Goal: Task Accomplishment & Management: Use online tool/utility

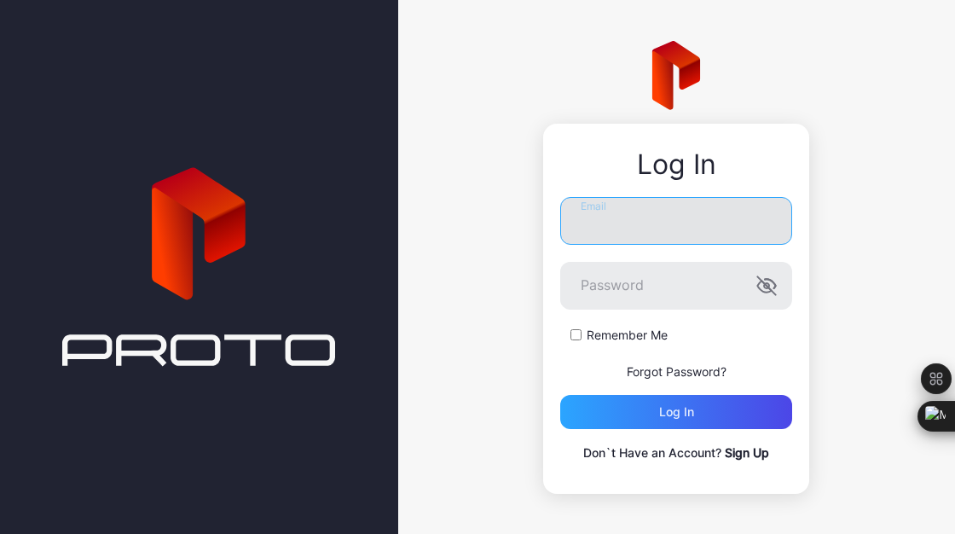
click at [661, 230] on input "Email" at bounding box center [676, 221] width 232 height 48
type input "**********"
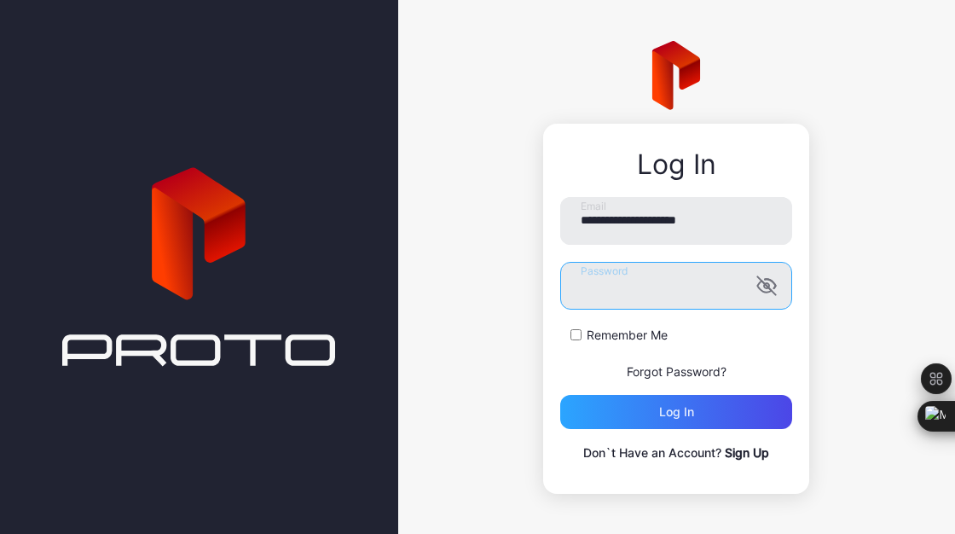
click at [560, 395] on button "Log in" at bounding box center [676, 412] width 232 height 34
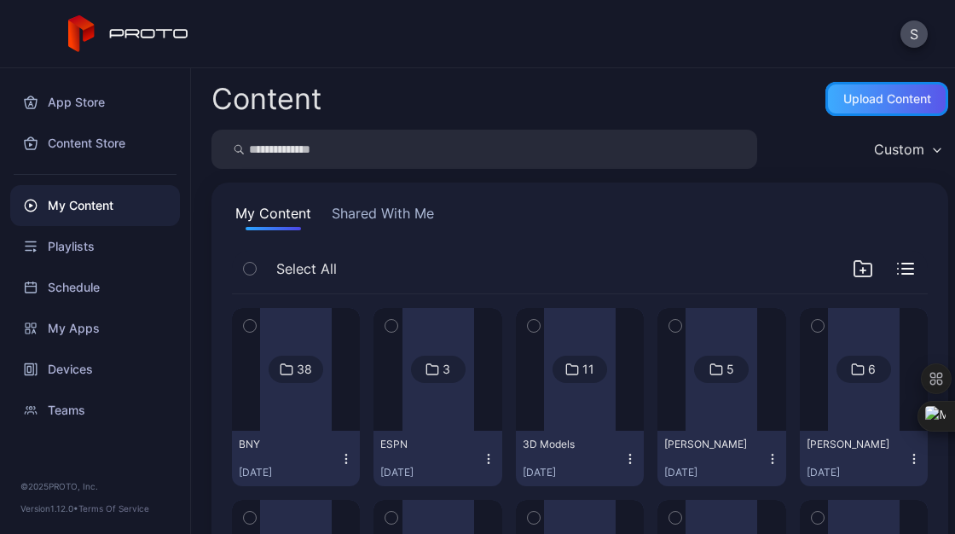
click at [865, 98] on div "Upload Content" at bounding box center [888, 99] width 88 height 14
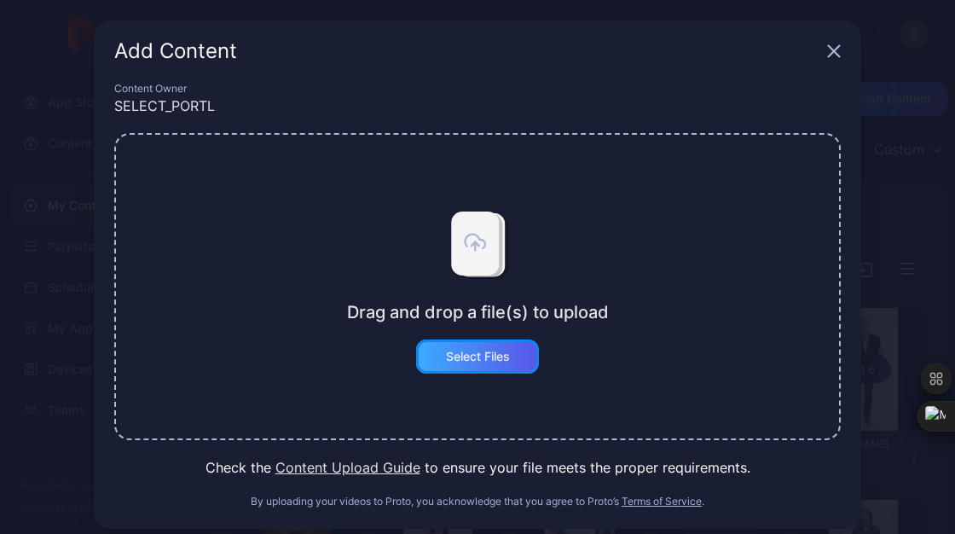
click at [494, 354] on div "Select Files" at bounding box center [478, 357] width 64 height 14
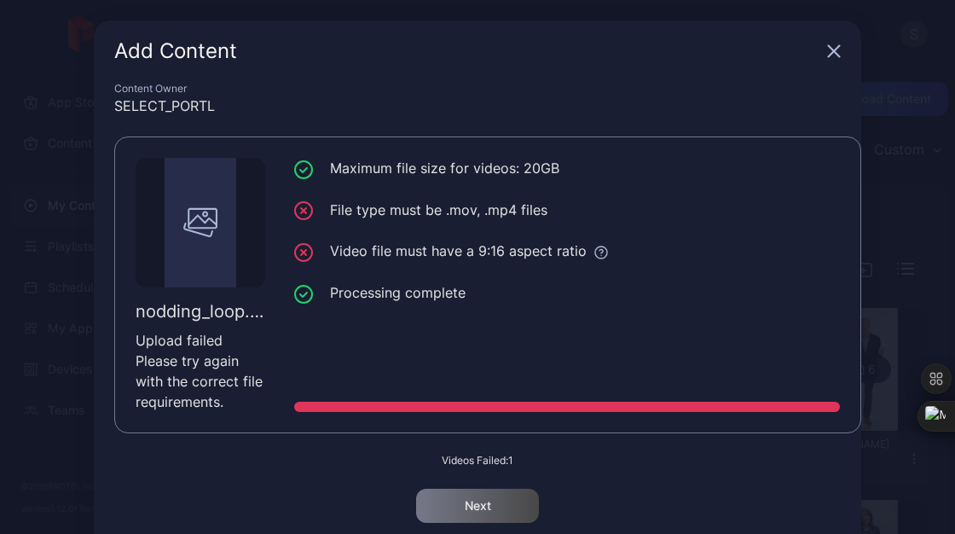
scroll to position [64, 0]
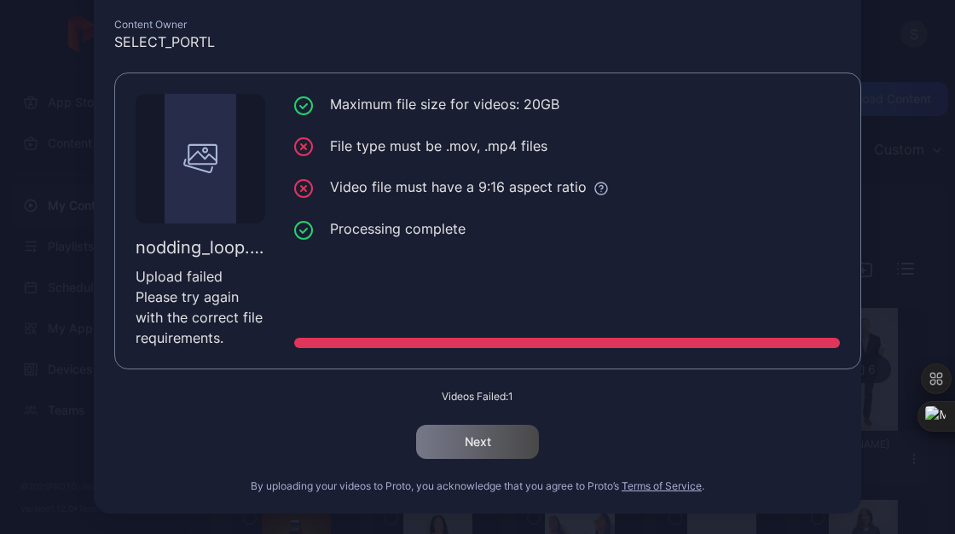
click at [867, 184] on div "Add Content Content Owner SELECT_PORTL nodding_loop.mp4 Upload failed Please tr…" at bounding box center [477, 235] width 955 height 598
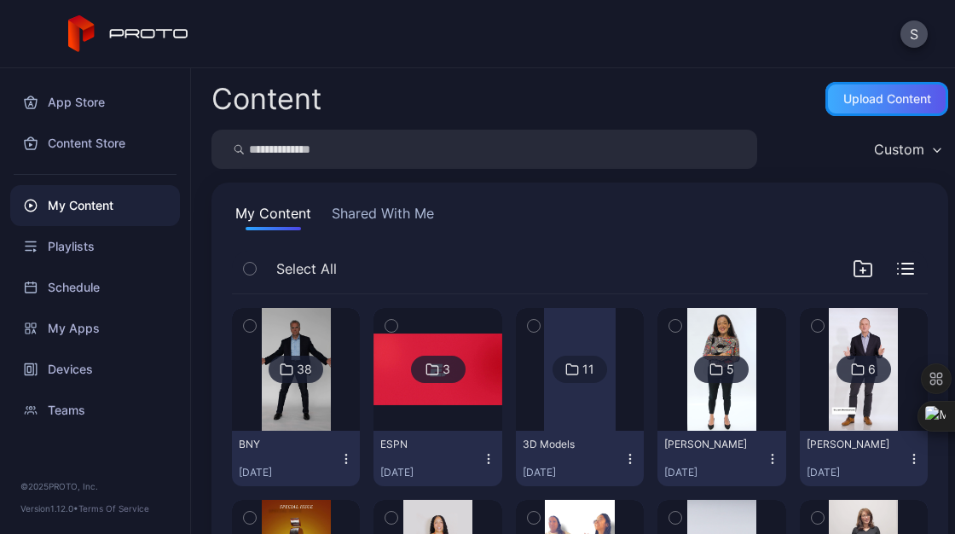
click at [870, 102] on div "Upload Content" at bounding box center [888, 99] width 88 height 14
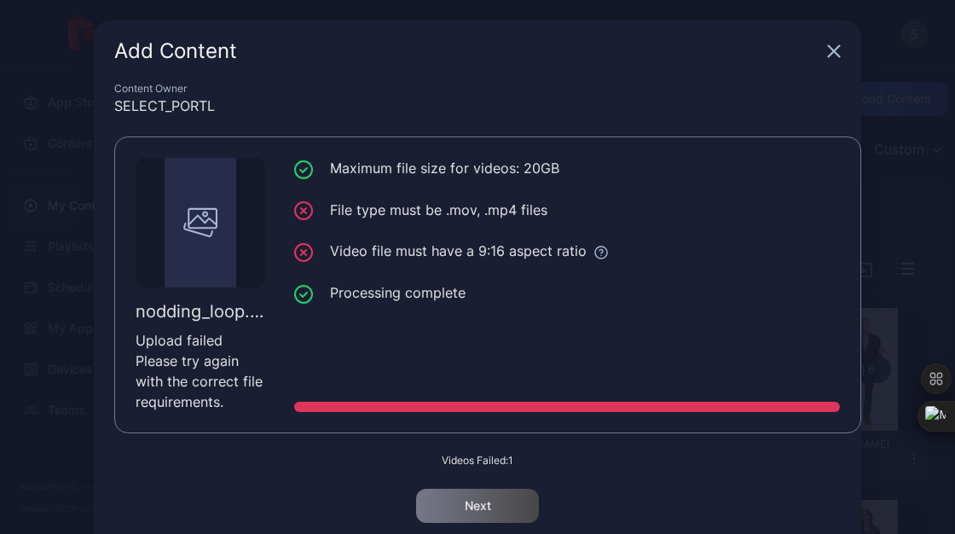
click at [481, 82] on div "Content Owner" at bounding box center [477, 89] width 727 height 14
click at [829, 49] on icon "button" at bounding box center [834, 51] width 11 height 11
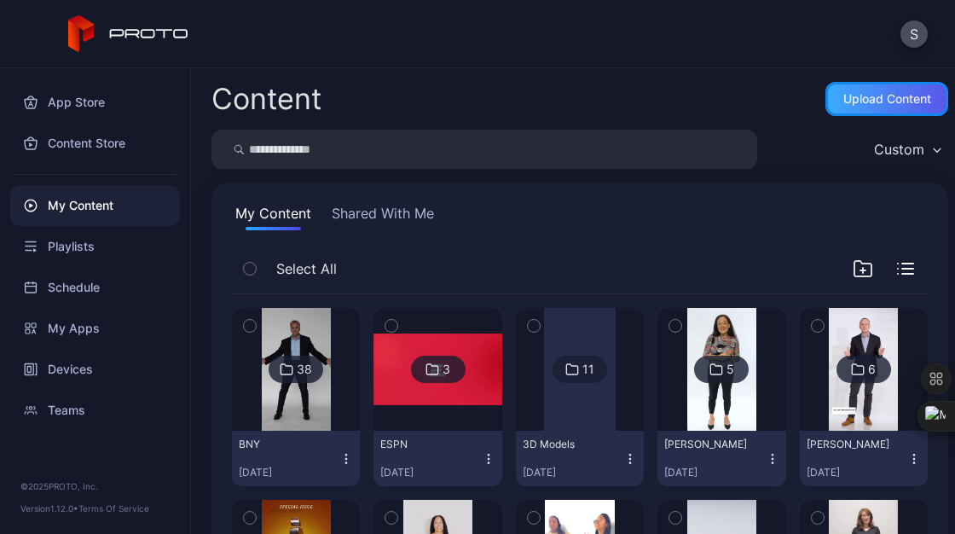
click at [852, 105] on div "Upload Content" at bounding box center [888, 99] width 88 height 14
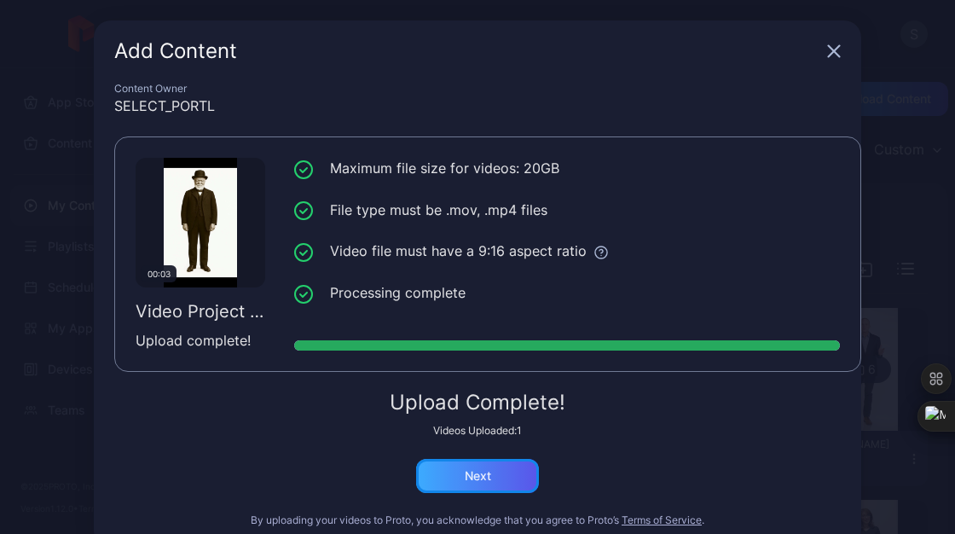
click at [496, 482] on div "Next" at bounding box center [477, 476] width 123 height 34
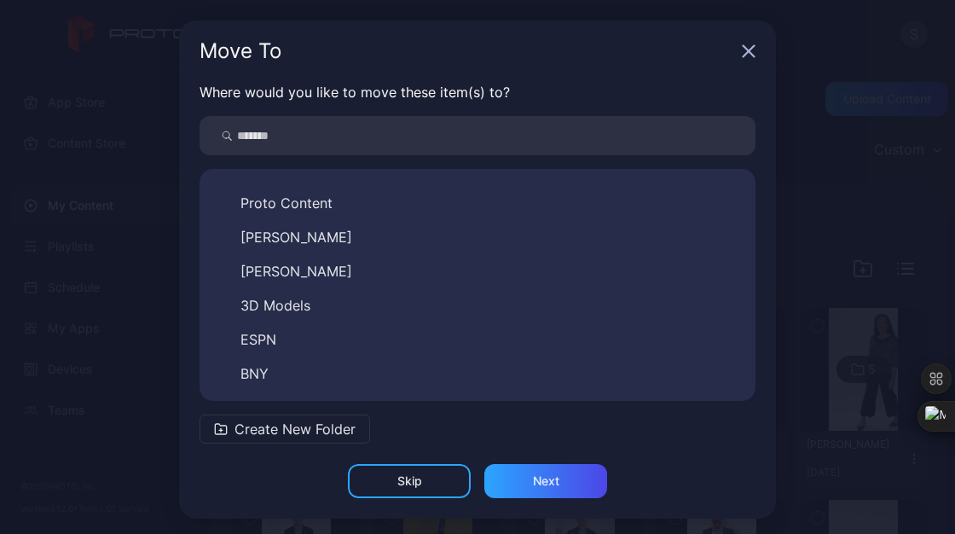
scroll to position [39, 0]
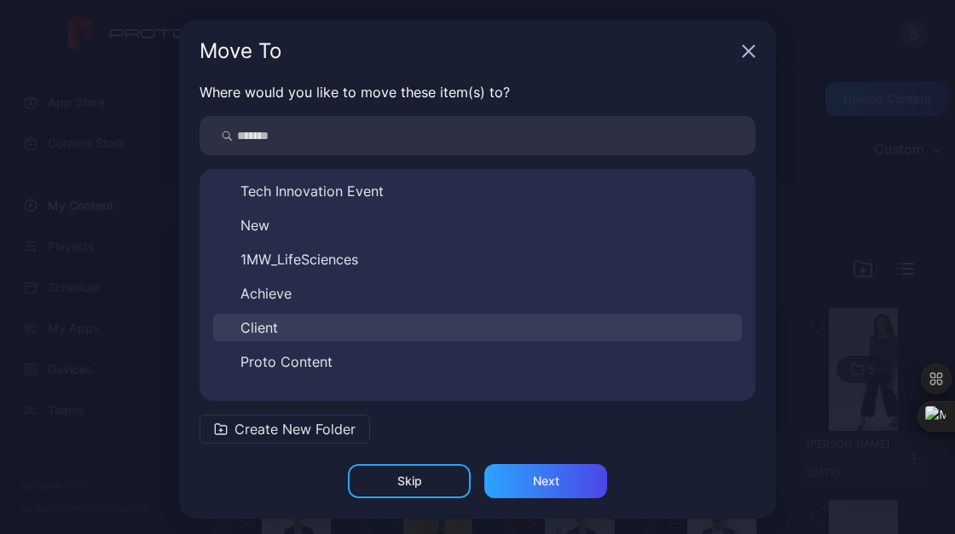
click at [270, 322] on button "Client" at bounding box center [477, 327] width 529 height 27
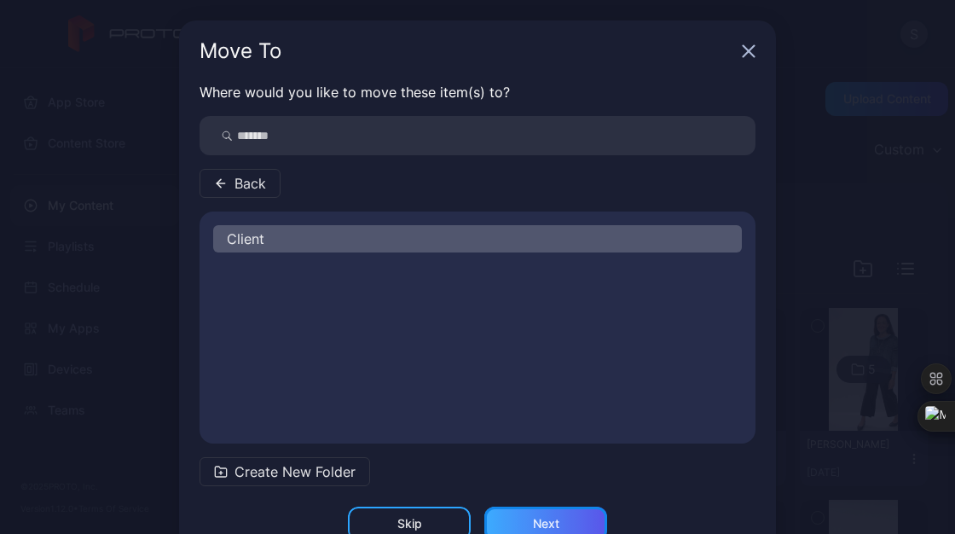
click at [542, 525] on div "Next" at bounding box center [546, 524] width 26 height 14
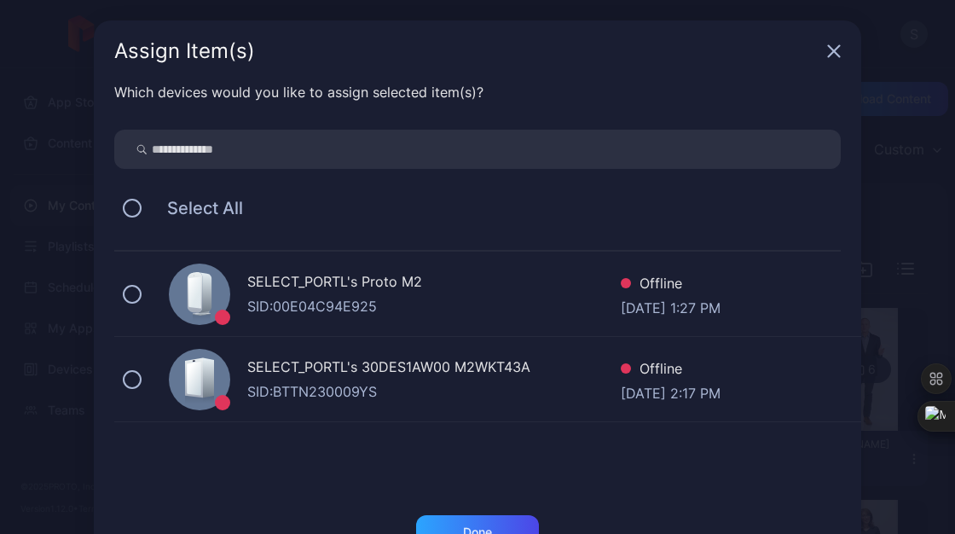
click at [140, 390] on div "SELECT_PORTL's 30DES1AW00 M2WKT43A SID: BTTN230009YS Offline [DATE] 2:17 PM" at bounding box center [487, 379] width 747 height 85
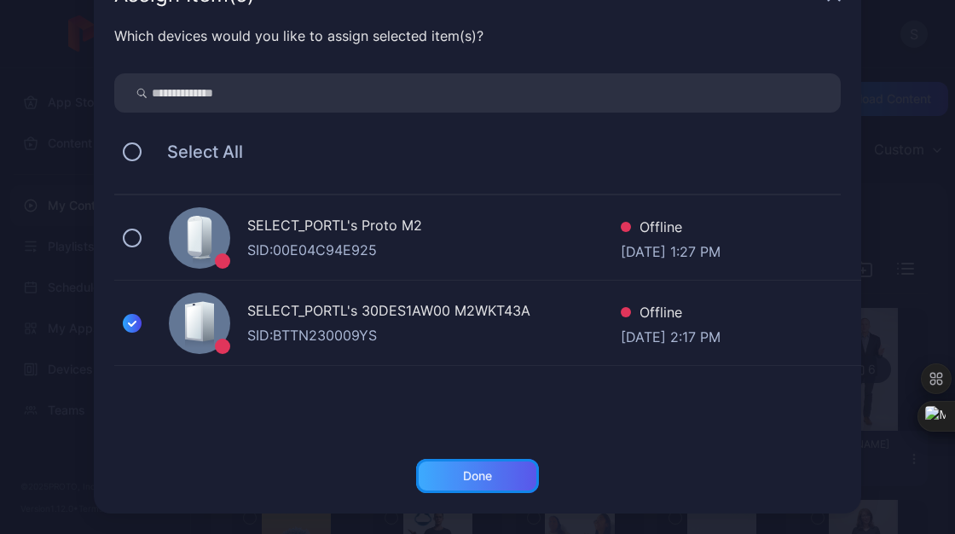
click at [476, 478] on div "Done" at bounding box center [477, 476] width 29 height 14
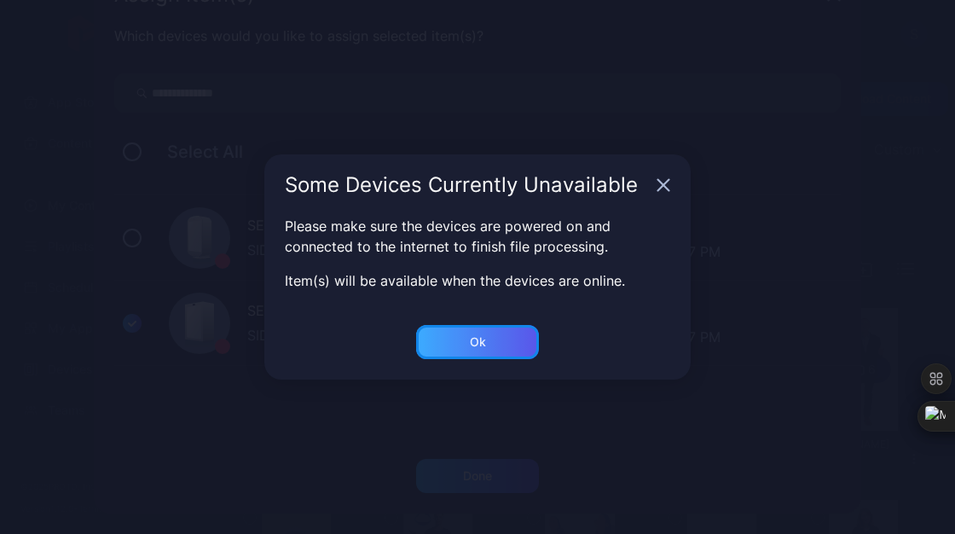
click at [483, 469] on div "Ok" at bounding box center [477, 476] width 29 height 14
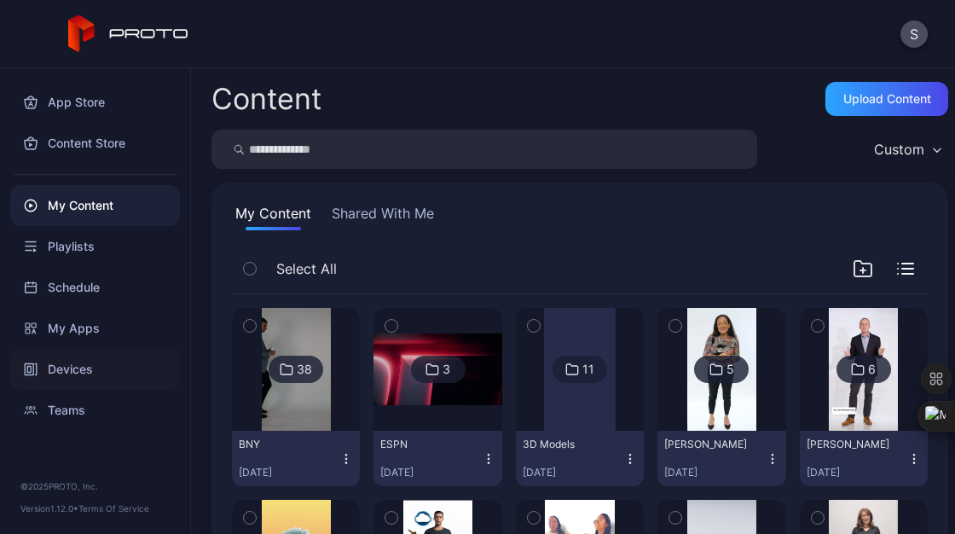
click at [78, 370] on div "Devices" at bounding box center [95, 369] width 170 height 41
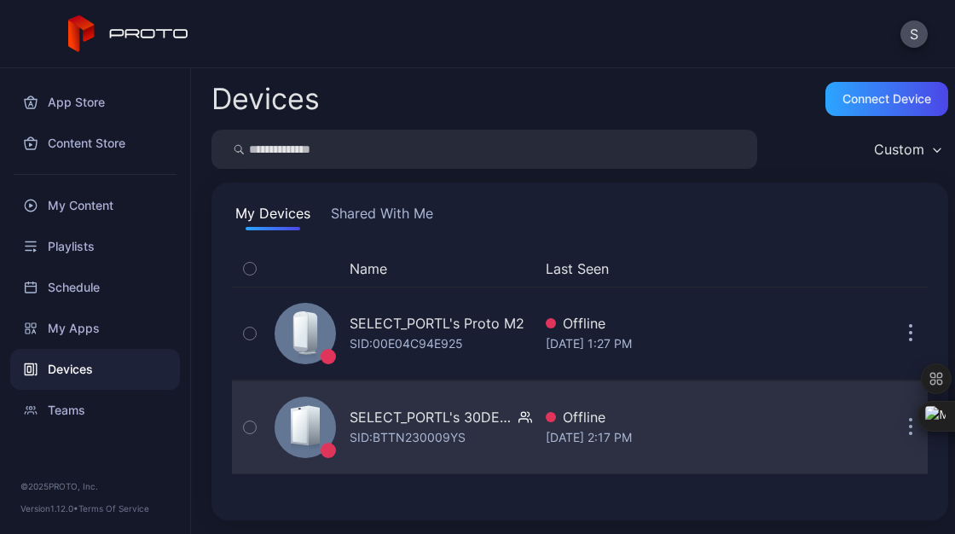
click at [306, 430] on icon at bounding box center [300, 426] width 14 height 34
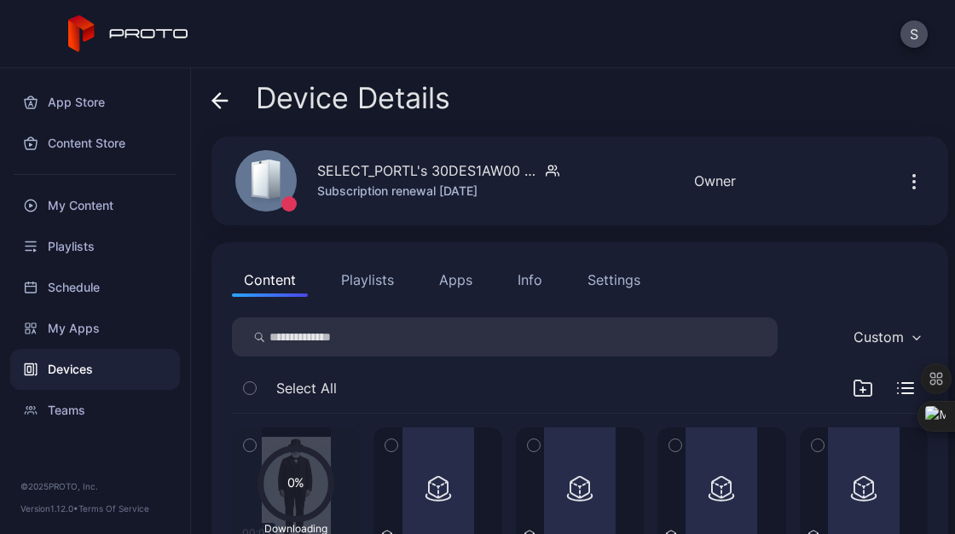
click at [905, 181] on button "button" at bounding box center [914, 181] width 27 height 34
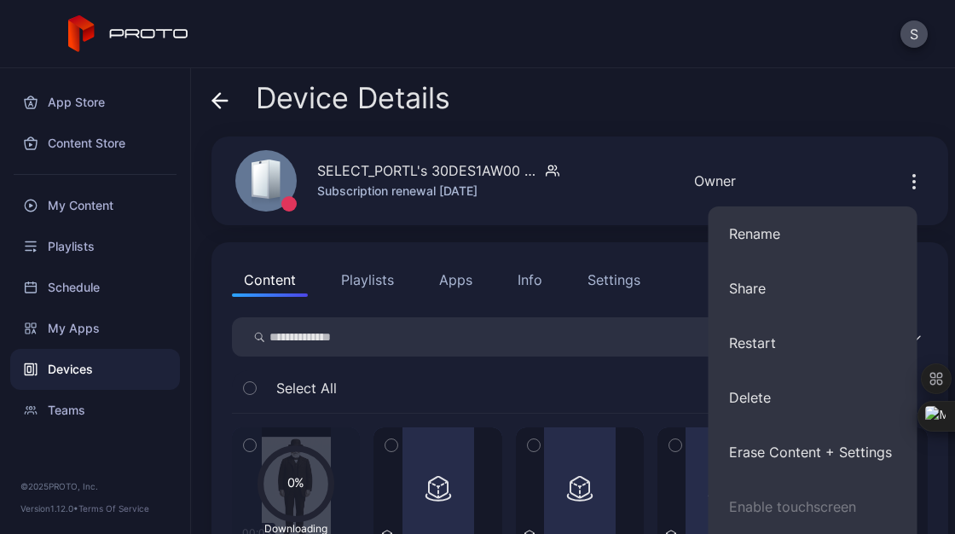
click at [687, 89] on div "Device Details" at bounding box center [580, 102] width 737 height 41
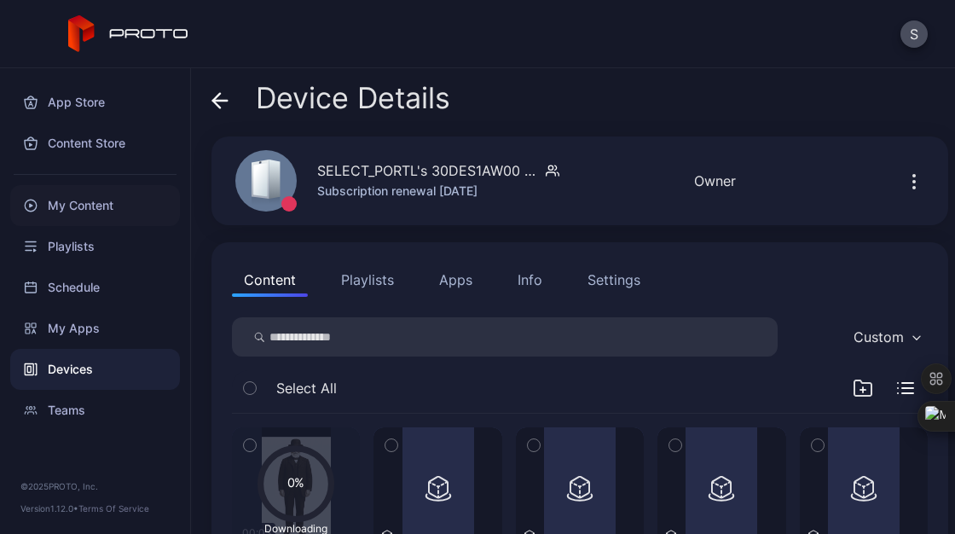
click at [84, 210] on div "My Content" at bounding box center [95, 205] width 170 height 41
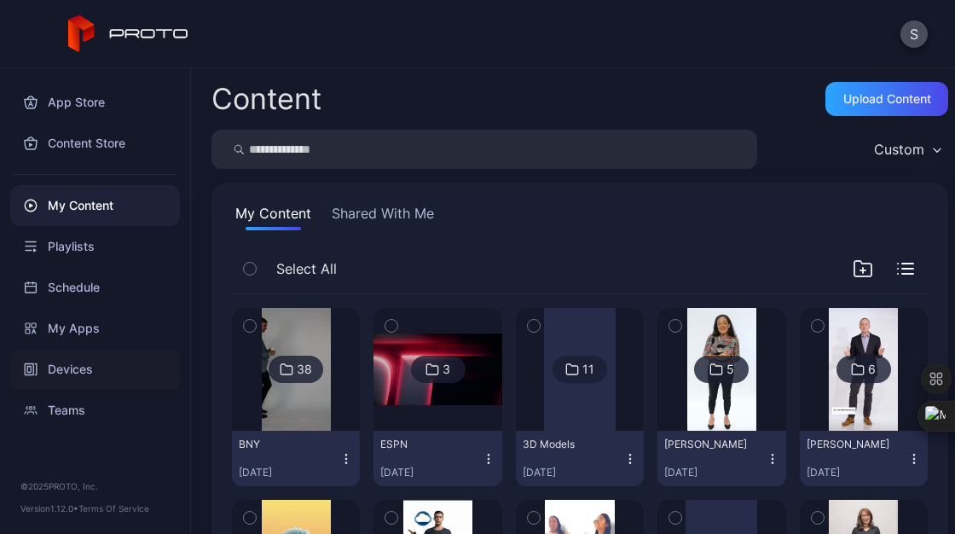
click at [75, 371] on div "Devices" at bounding box center [95, 369] width 170 height 41
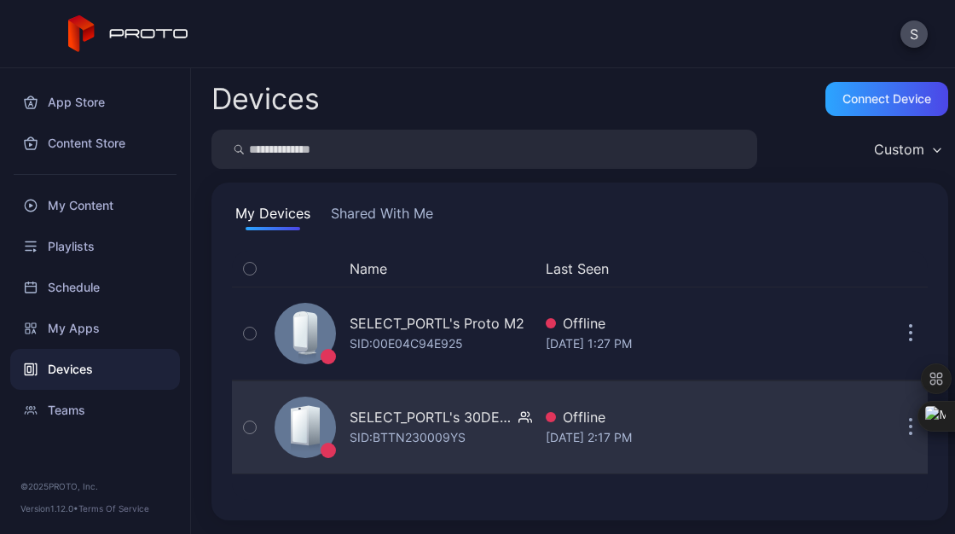
click at [406, 424] on div "SELECT_PORTL's 30DES1AW00 M2WKT43A" at bounding box center [431, 417] width 162 height 20
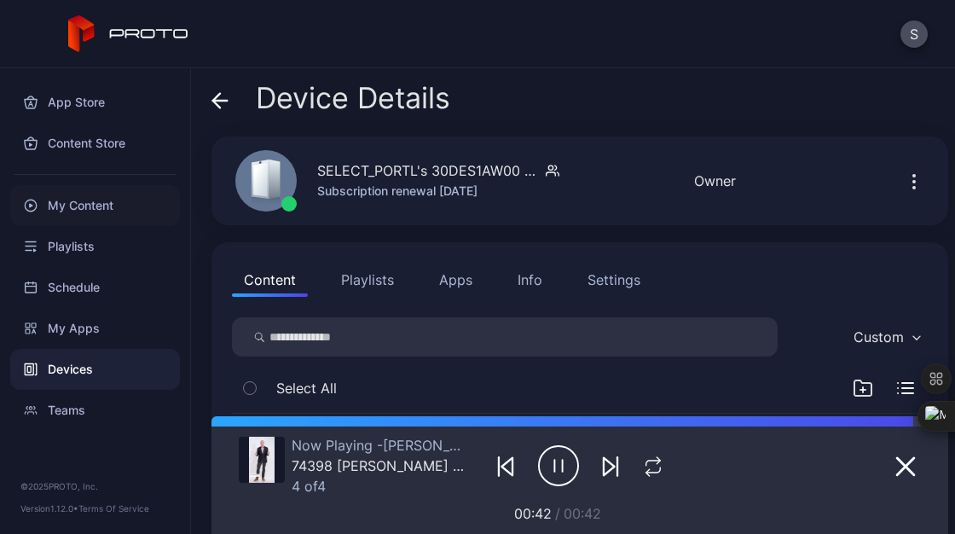
click at [89, 214] on div "My Content" at bounding box center [95, 205] width 170 height 41
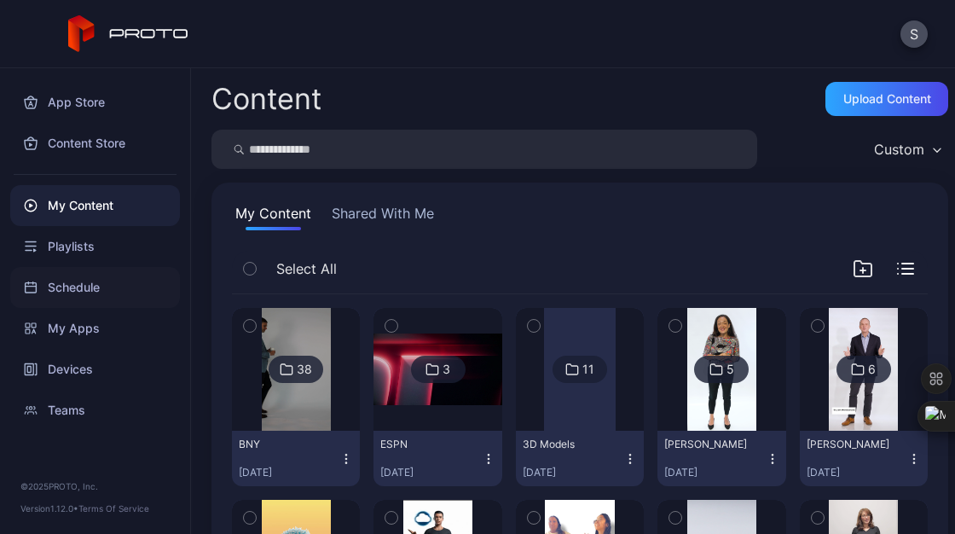
click at [79, 287] on div "Schedule" at bounding box center [95, 287] width 170 height 41
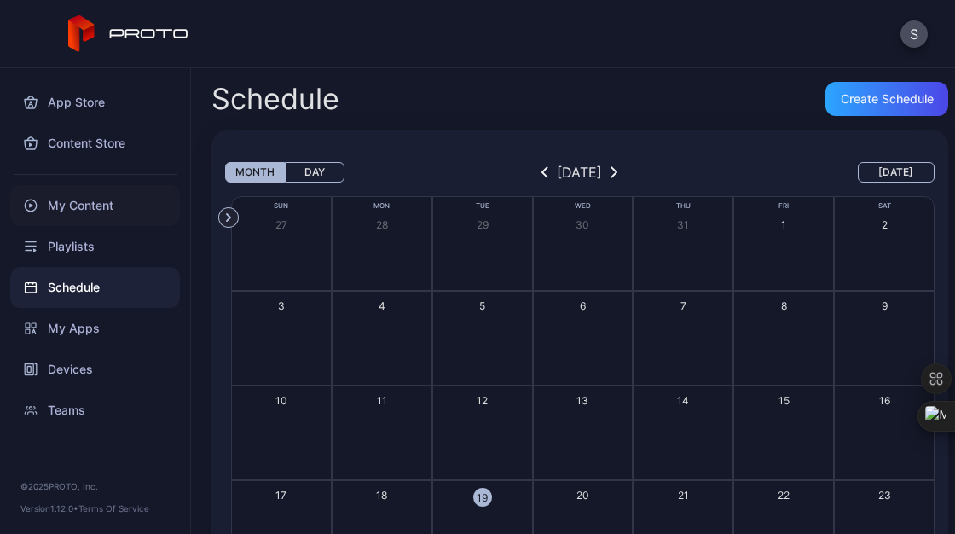
click at [105, 212] on div "My Content" at bounding box center [95, 205] width 170 height 41
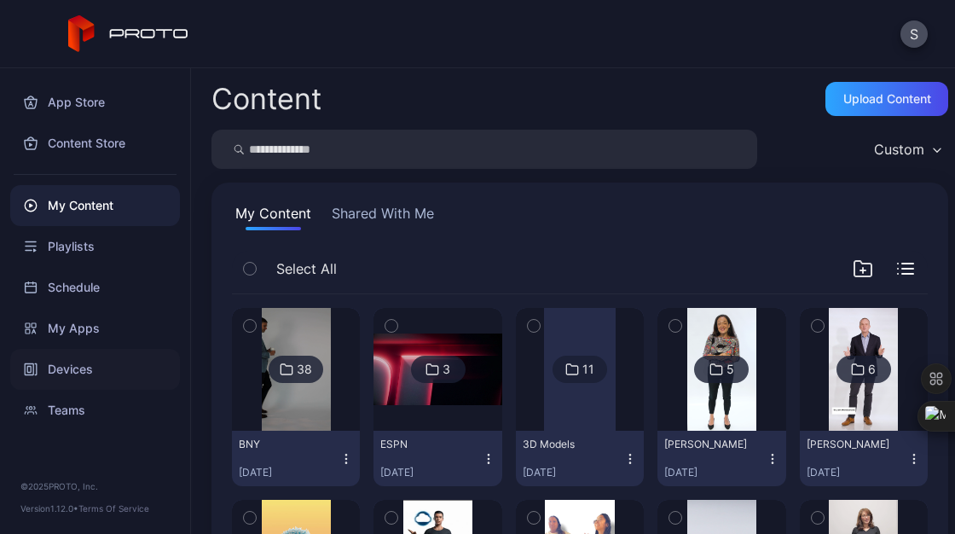
click at [80, 371] on div "Devices" at bounding box center [95, 369] width 170 height 41
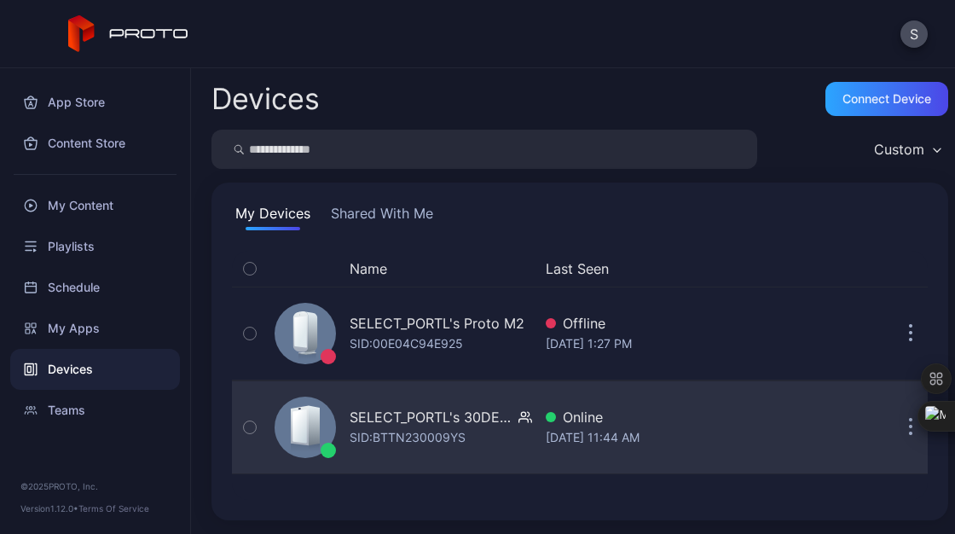
click at [260, 431] on button "button" at bounding box center [250, 427] width 36 height 92
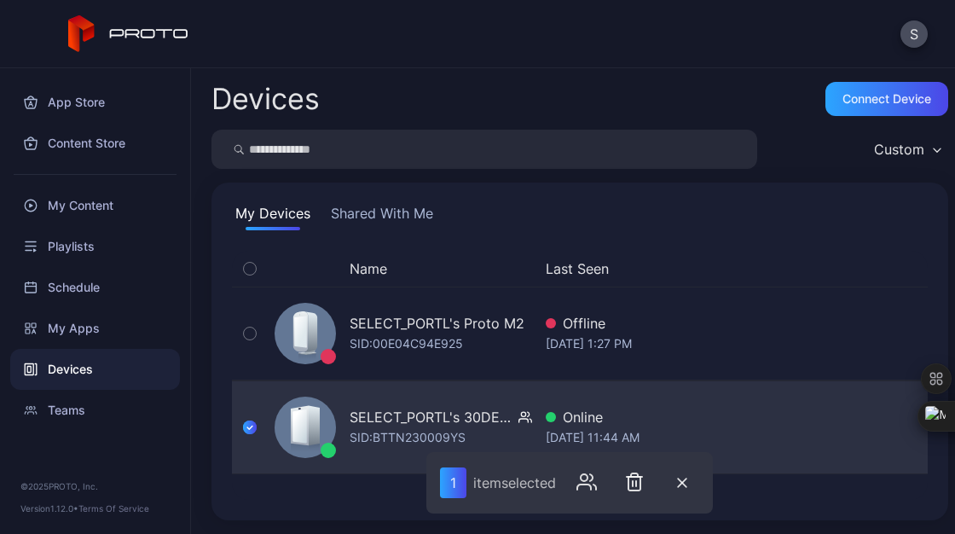
click at [423, 420] on div "SELECT_PORTL's 30DES1AW00 M2WKT43A" at bounding box center [431, 417] width 162 height 20
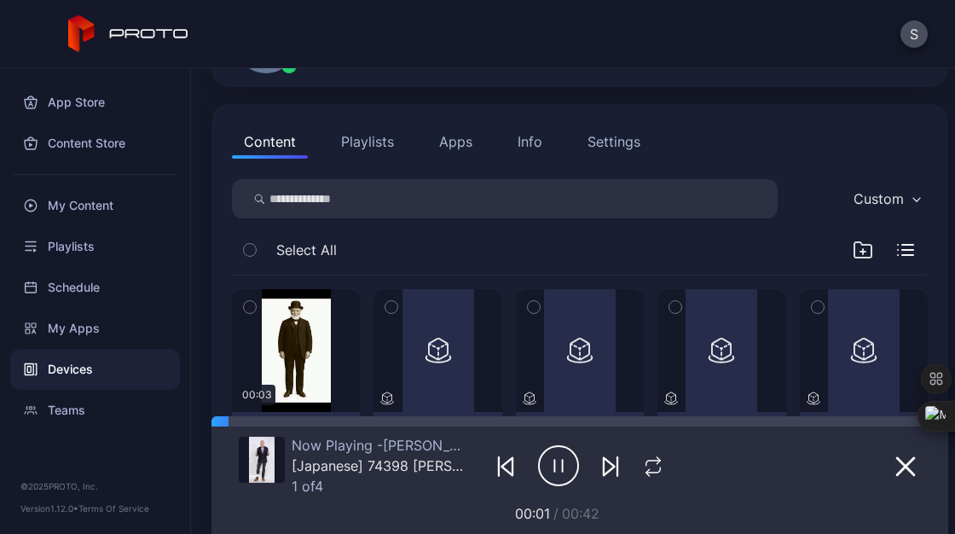
scroll to position [256, 0]
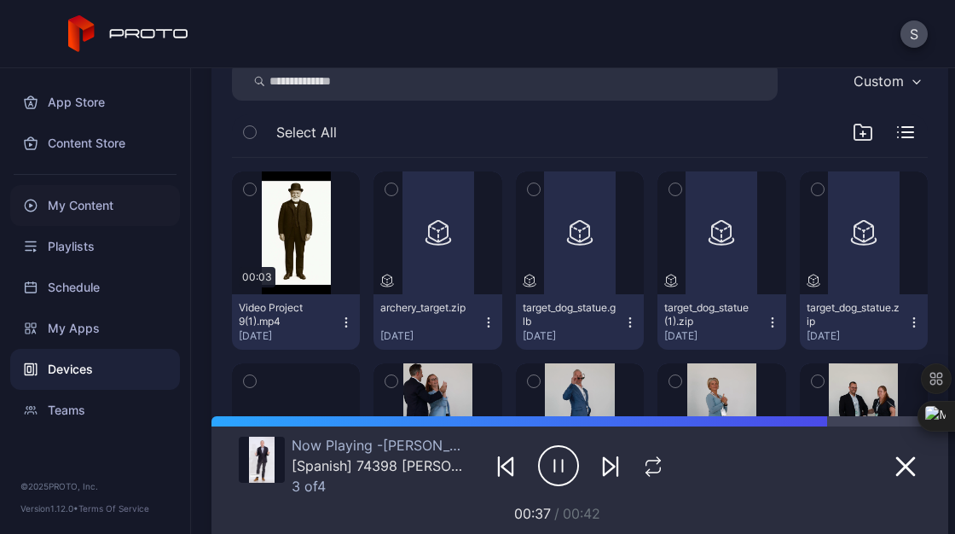
click at [96, 213] on div "My Content" at bounding box center [95, 205] width 170 height 41
